Goal: Information Seeking & Learning: Understand process/instructions

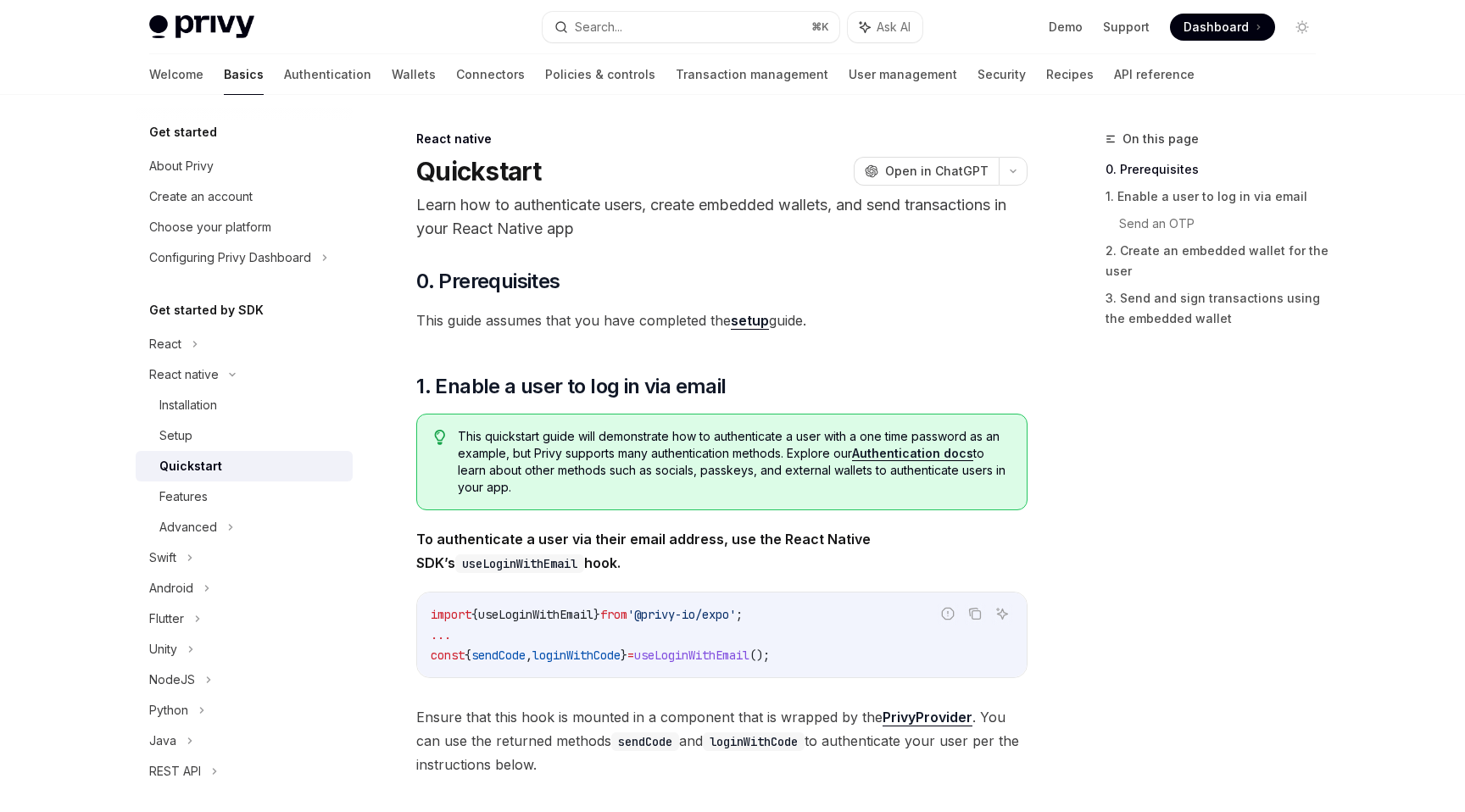
click at [746, 318] on link "setup" at bounding box center [750, 321] width 38 height 18
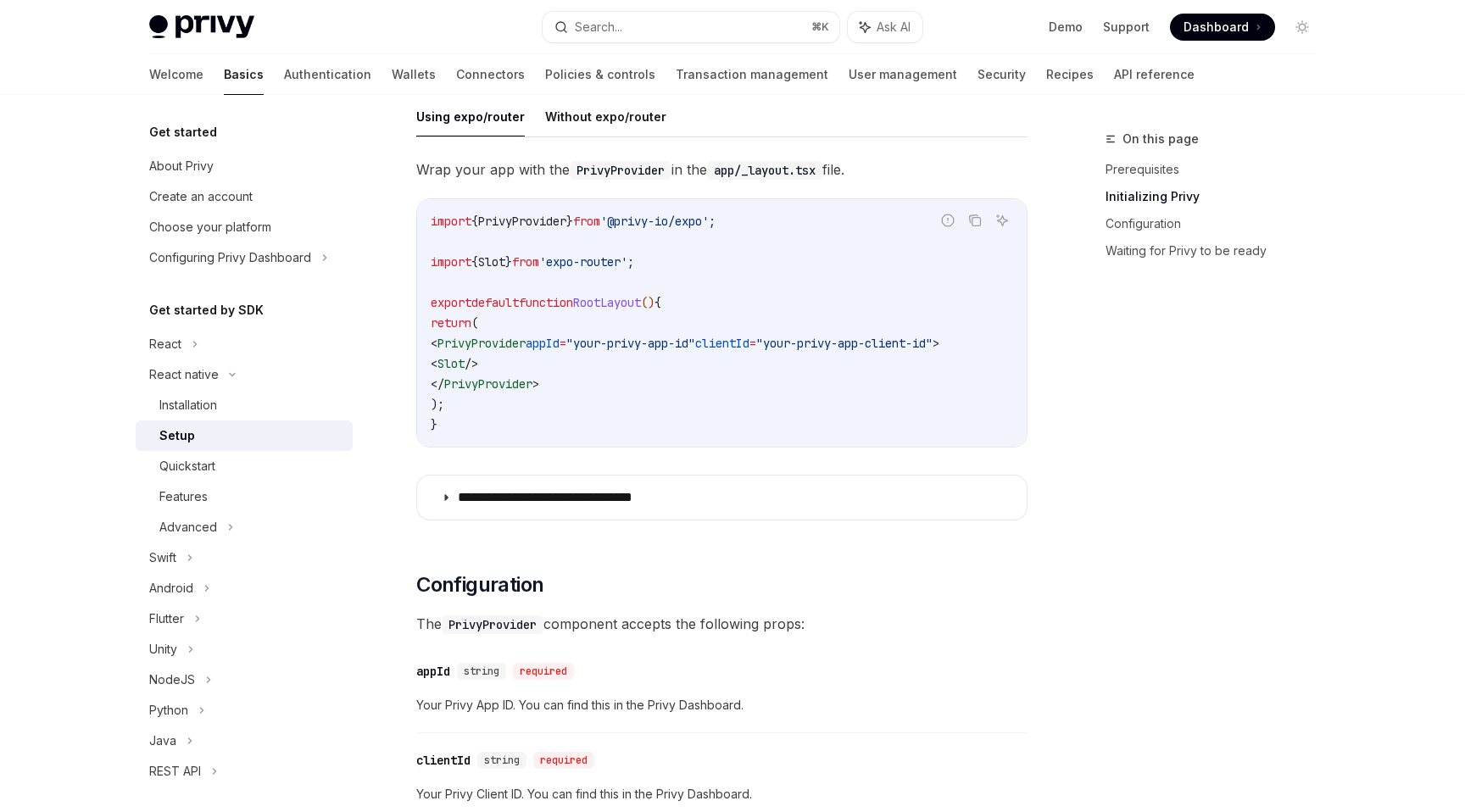
scroll to position [622, 0]
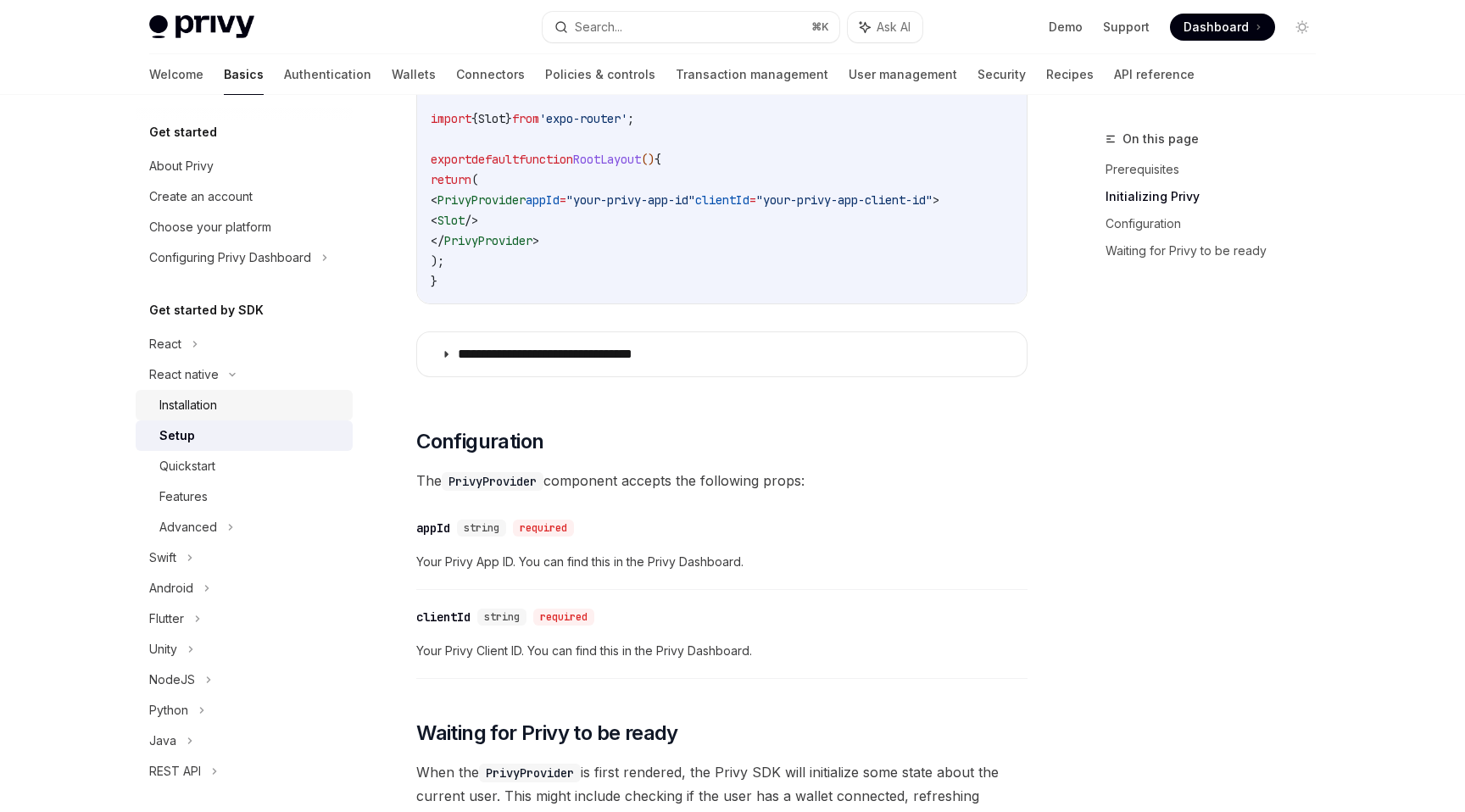
click at [206, 410] on div "Installation" at bounding box center [188, 405] width 58 height 21
type textarea "*"
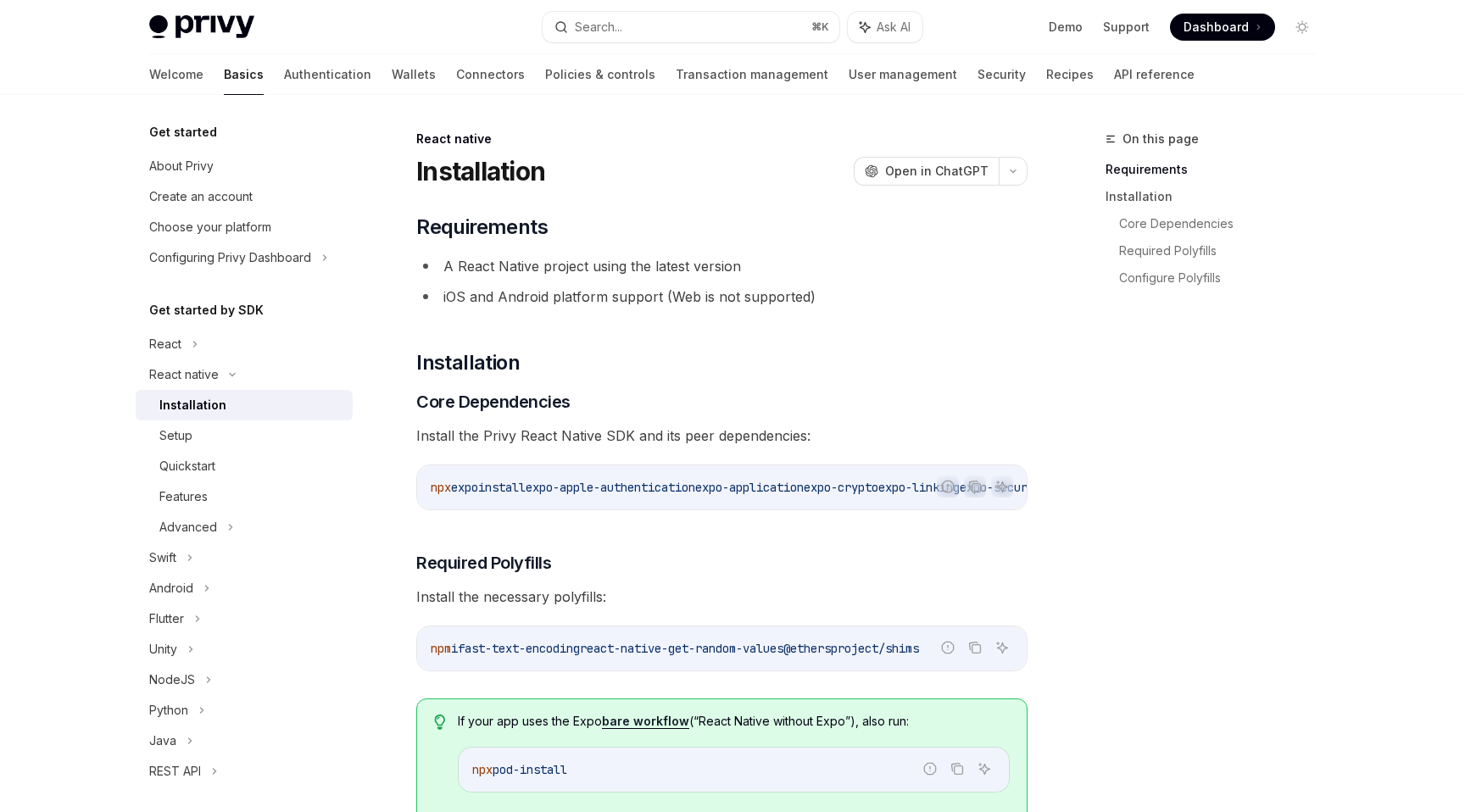
click at [573, 482] on span "expo-apple-authentication" at bounding box center [610, 488] width 169 height 15
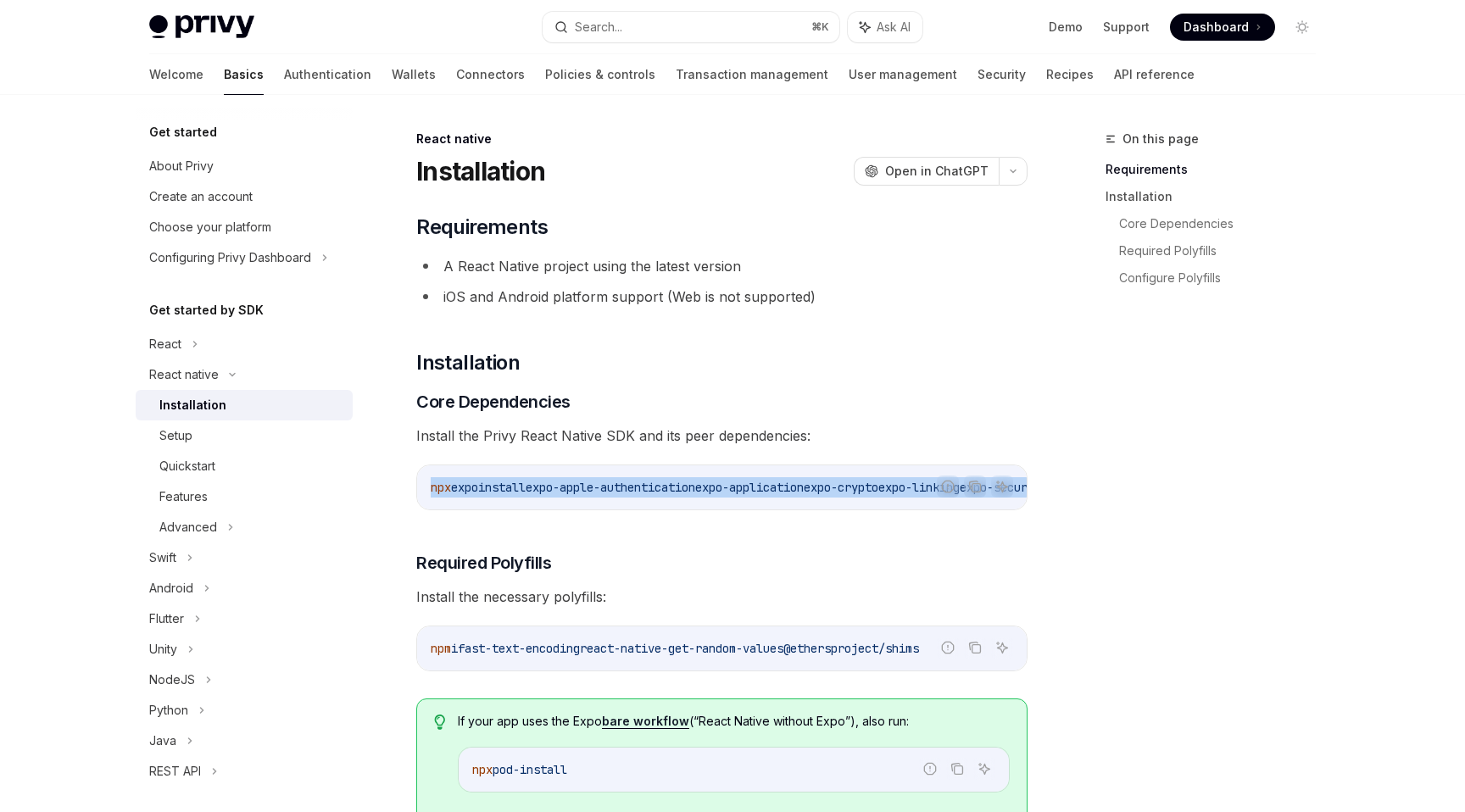
click at [573, 482] on span "expo-apple-authentication" at bounding box center [610, 488] width 169 height 15
copy div "npx expo install expo-apple-authentication expo-application expo-crypto expo-li…"
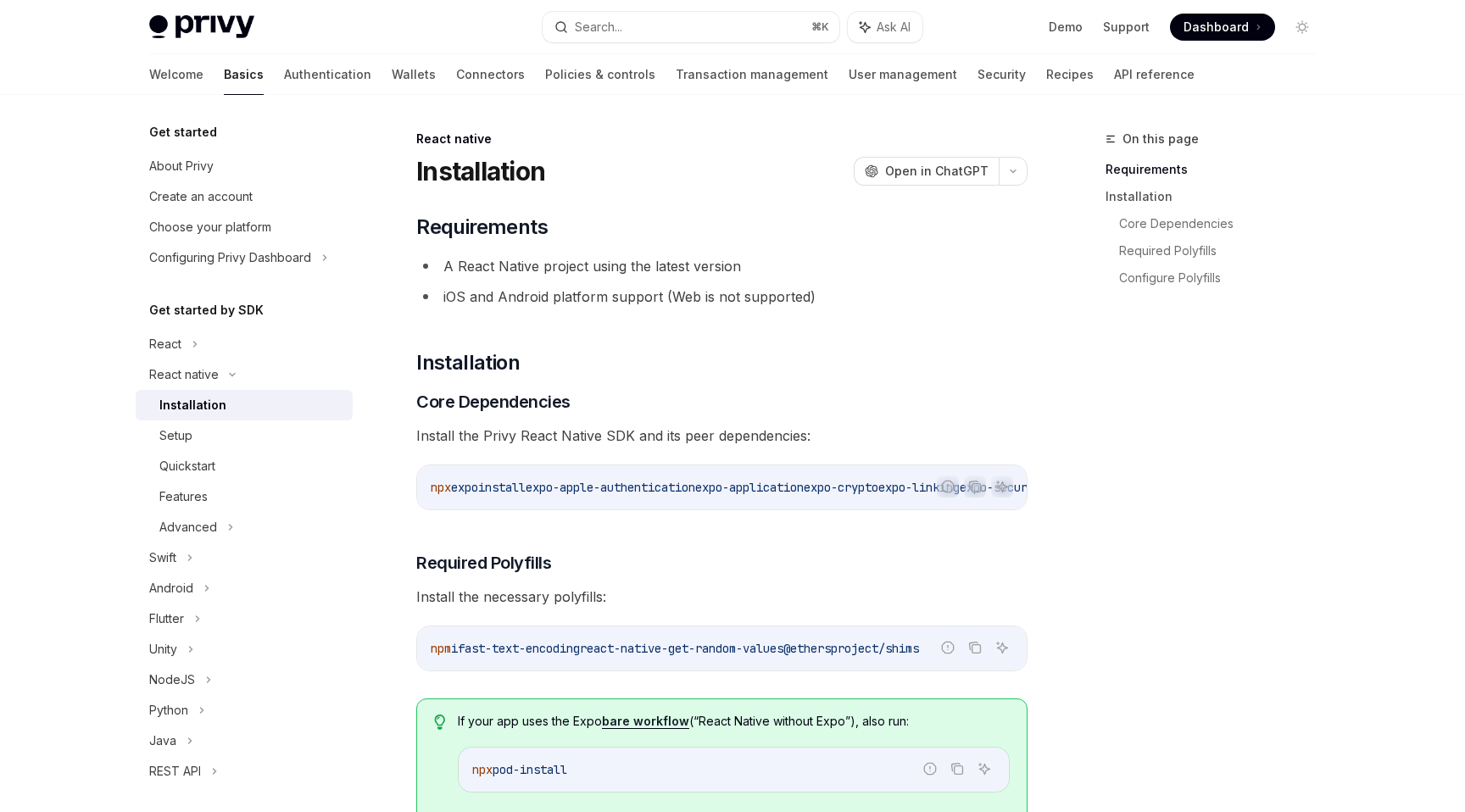
click at [476, 667] on div "npm i fast-text-encoding react-native-get-random-values @ethersproject/shims" at bounding box center [722, 648] width 610 height 44
click at [482, 654] on span "fast-text-encoding" at bounding box center [519, 649] width 122 height 15
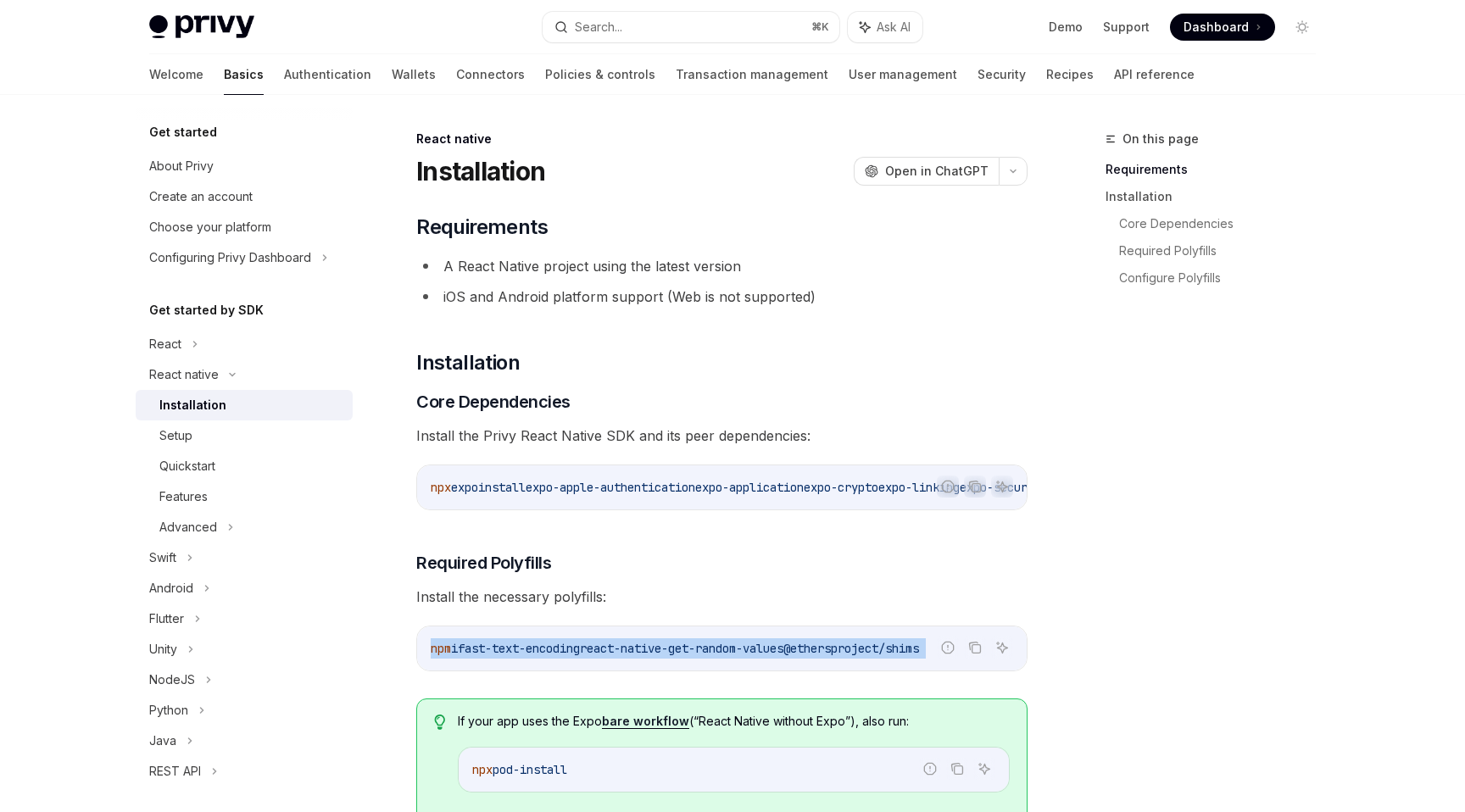
copy div "npm i fast-text-encoding react-native-get-random-values @ethersproject/shims"
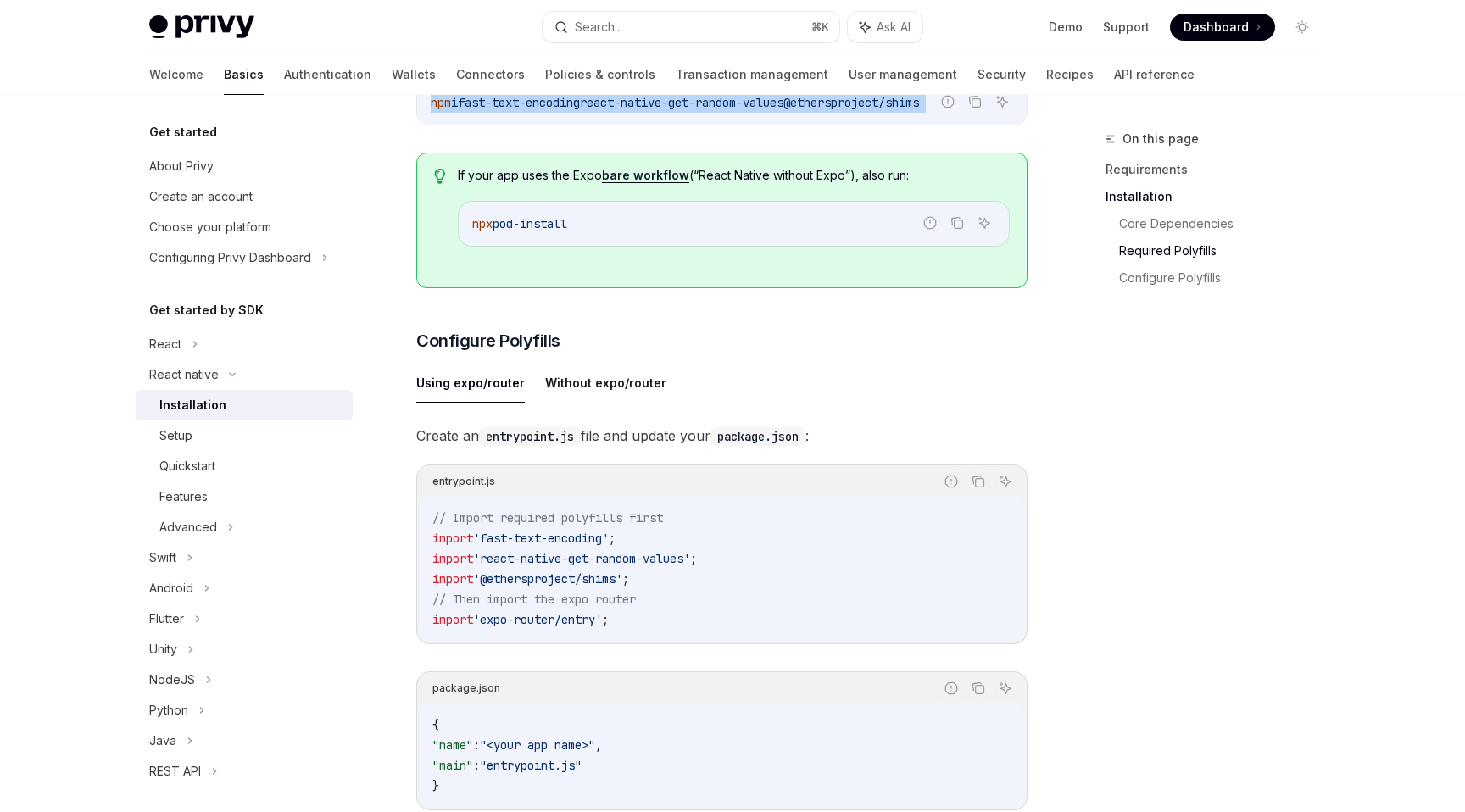
scroll to position [623, 0]
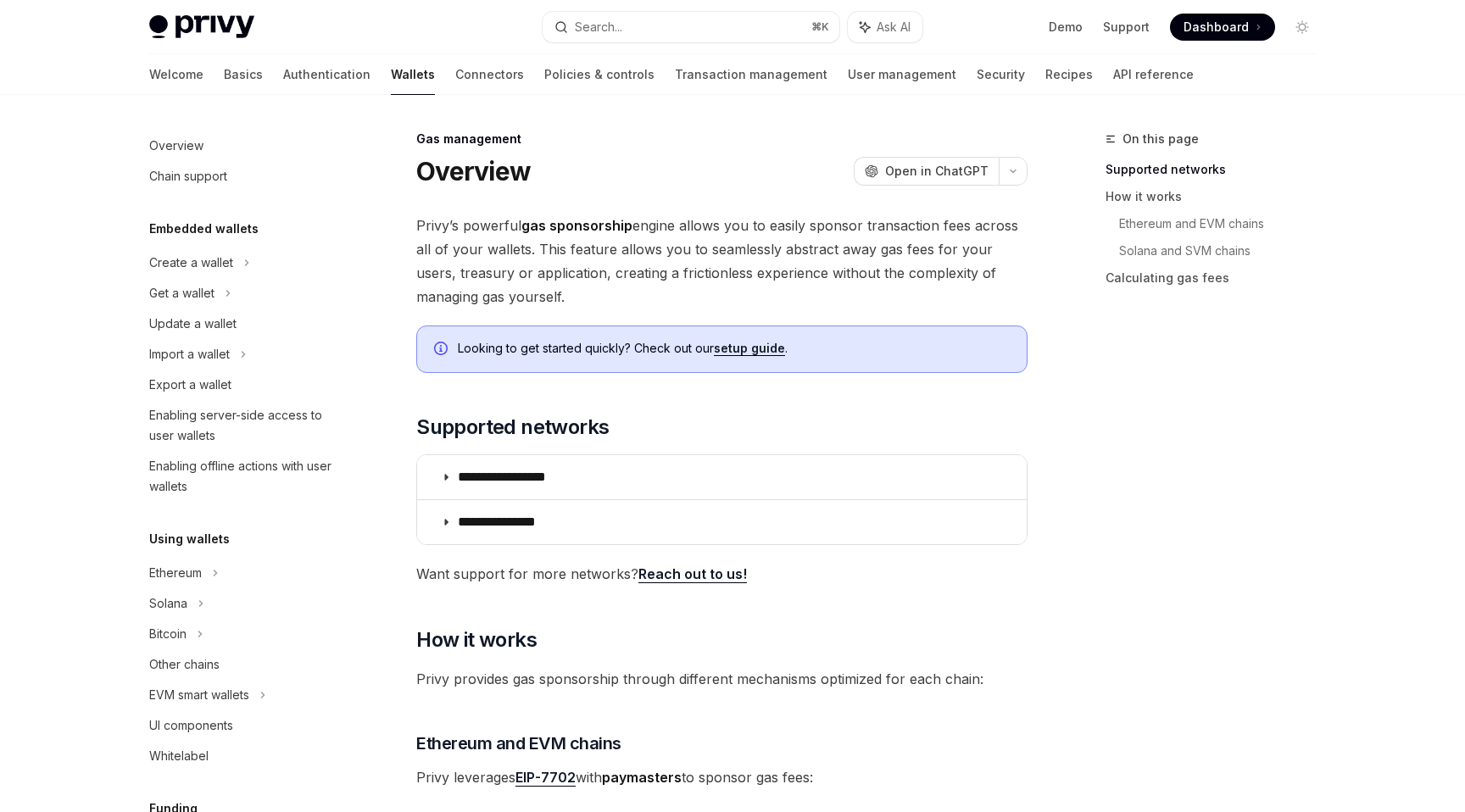
scroll to position [644, 0]
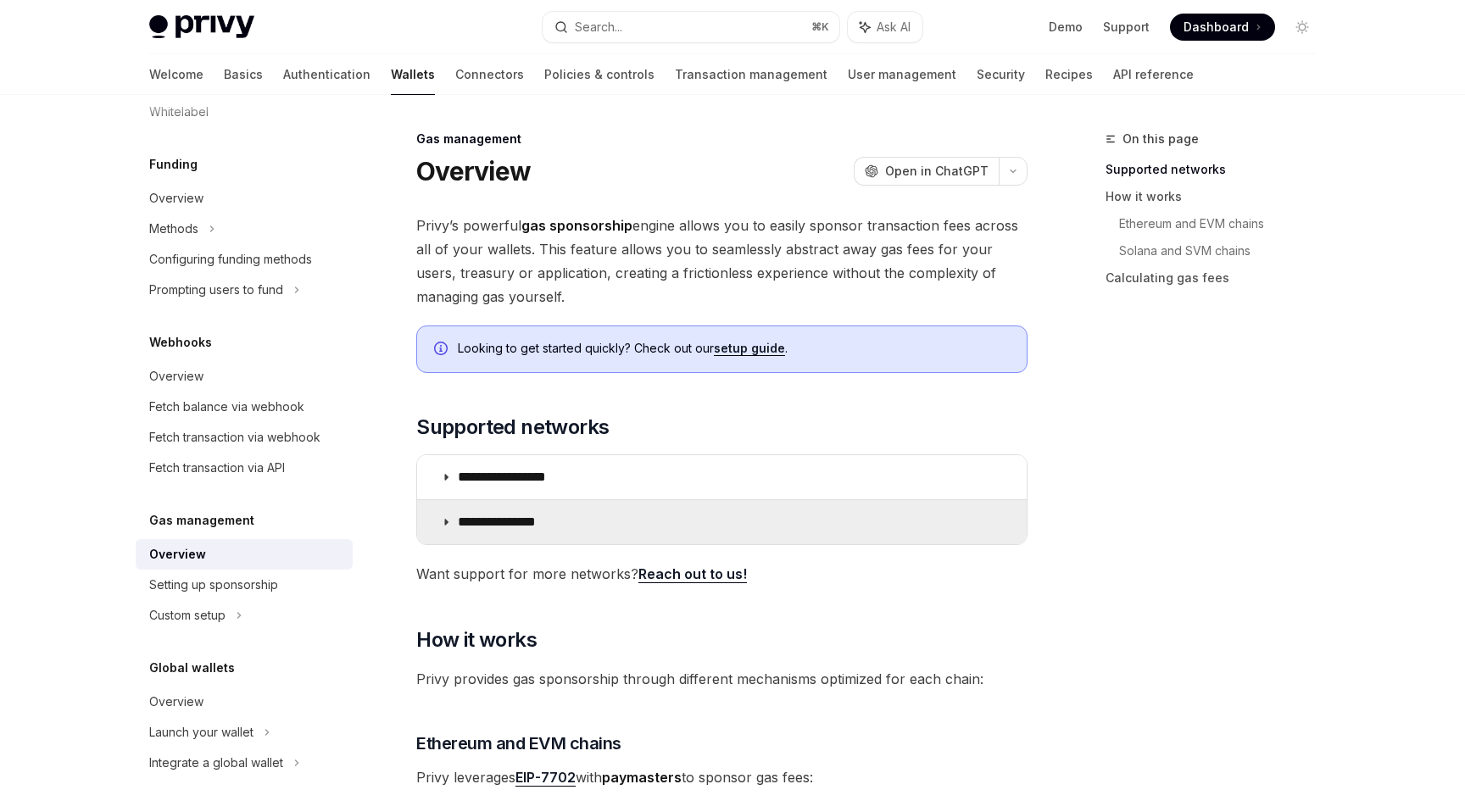
click at [684, 517] on summary "**********" at bounding box center [722, 522] width 610 height 44
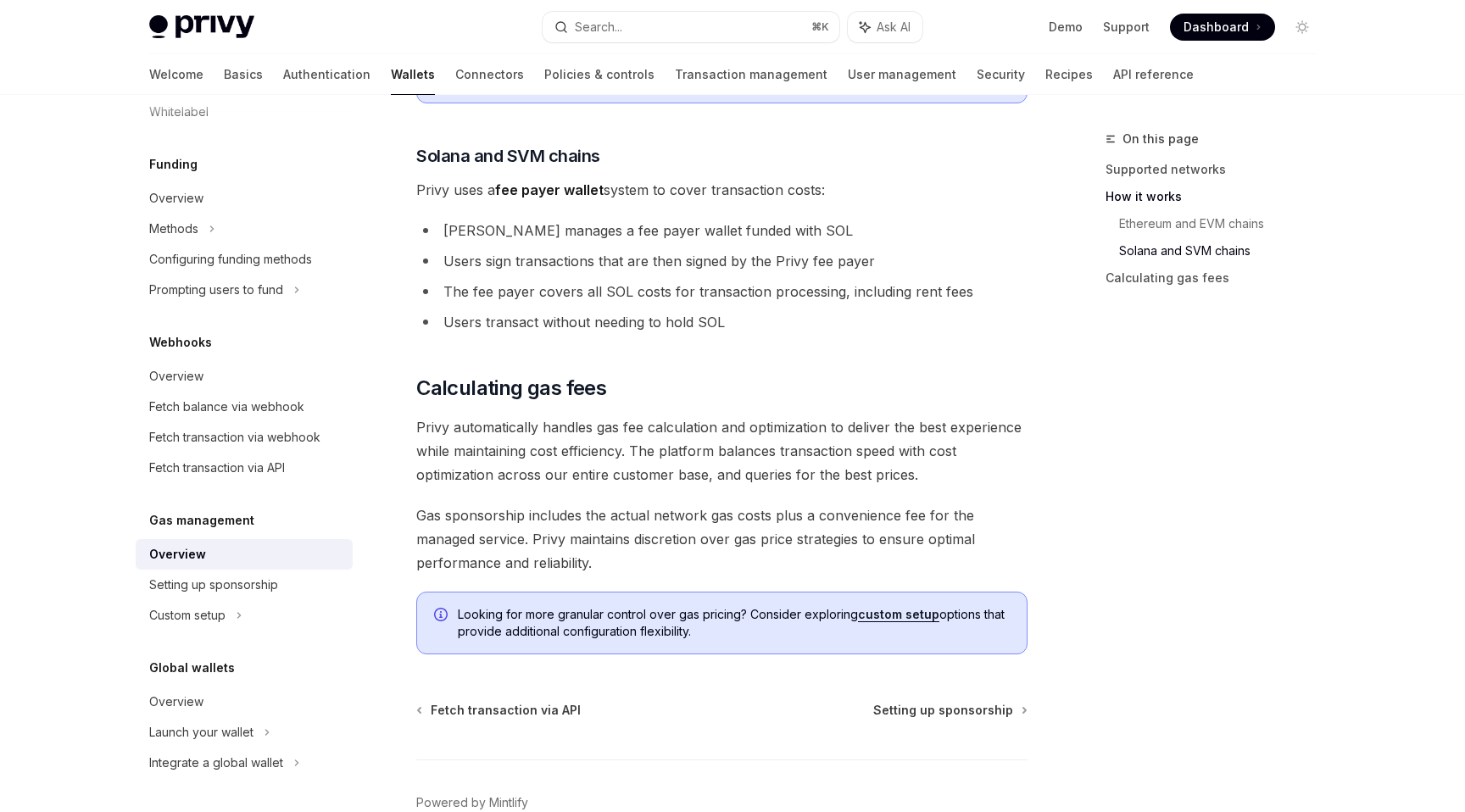
scroll to position [1274, 0]
